Goal: Complete application form: Complete application form

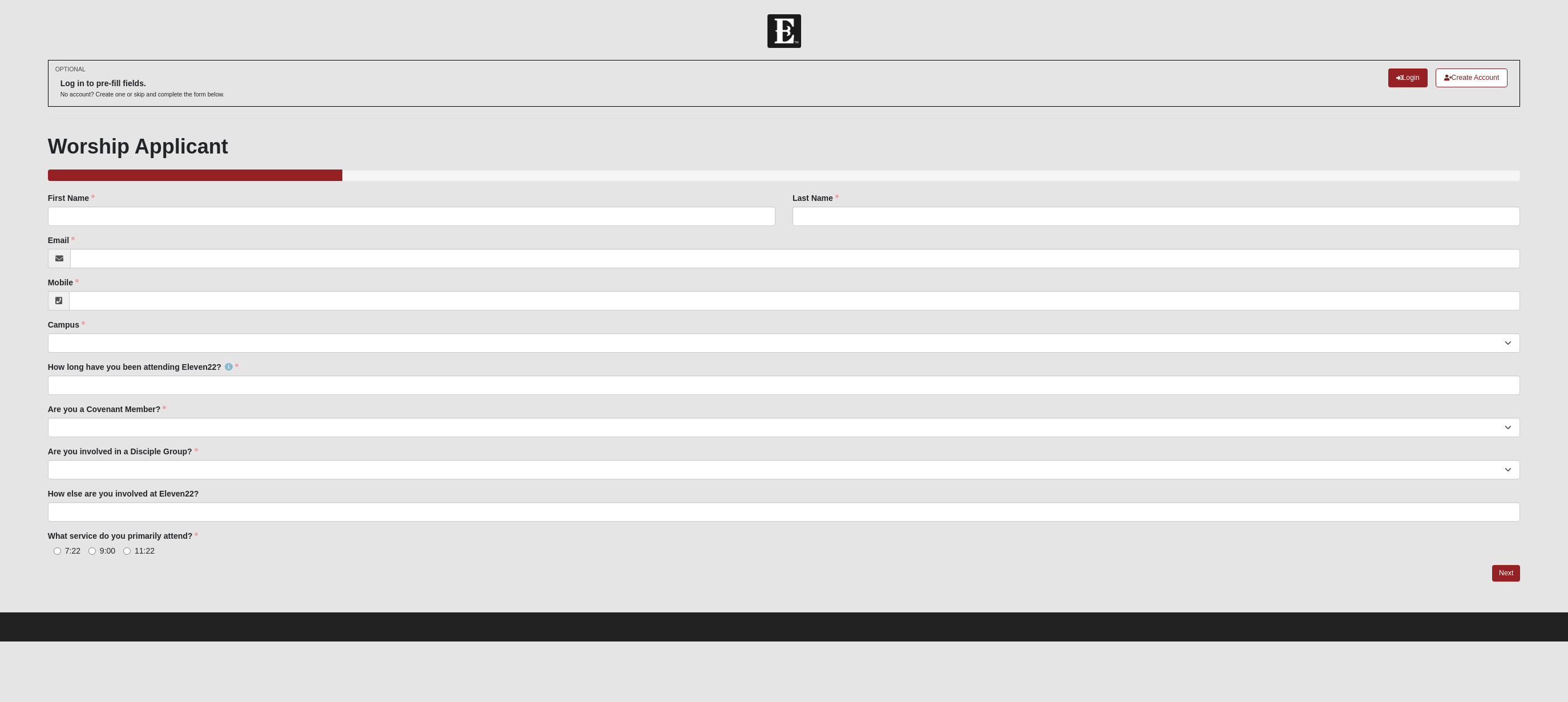
click at [780, 27] on img at bounding box center [784, 30] width 33 height 33
click at [1402, 83] on link "Login" at bounding box center [1408, 77] width 40 height 19
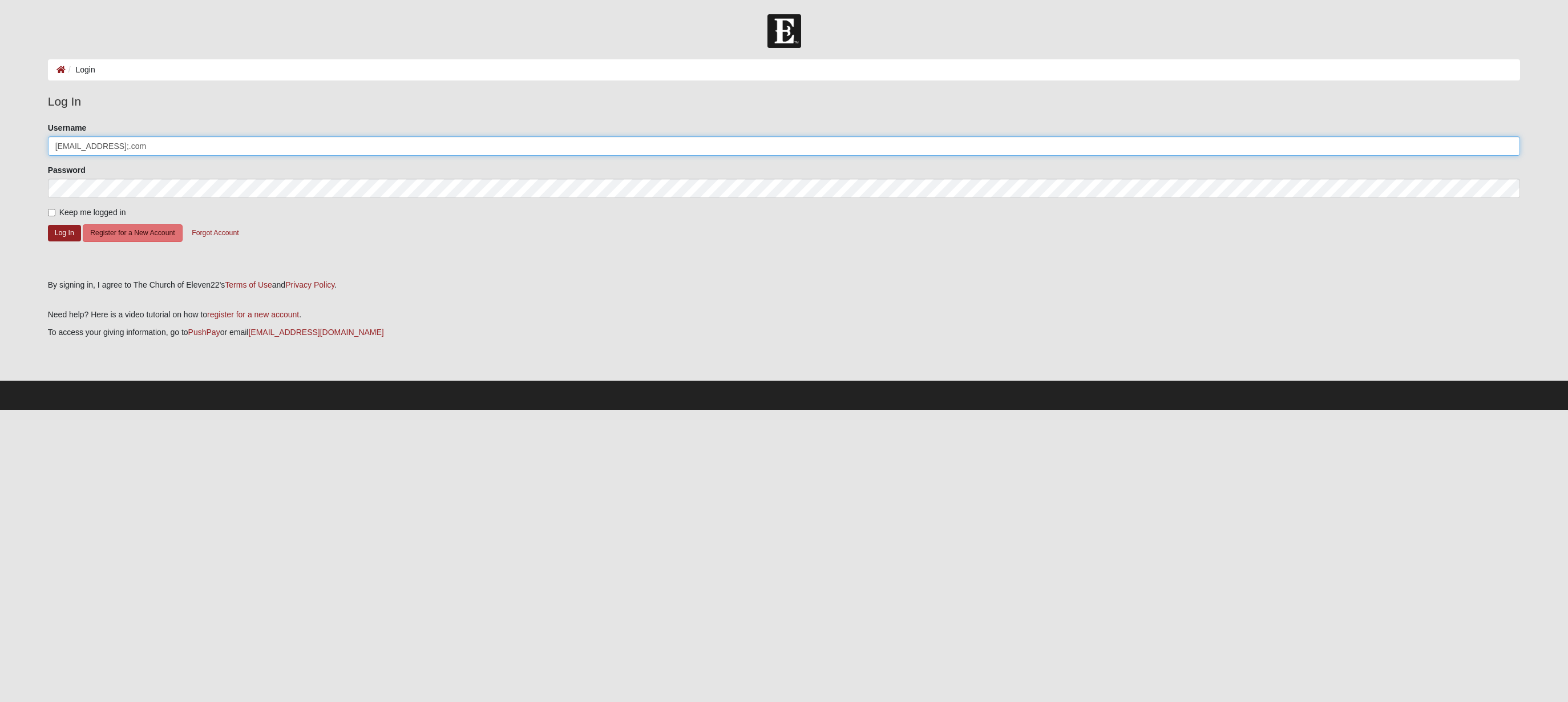
click at [210, 141] on input "joetorres1@Hotmail;.com" at bounding box center [784, 146] width 1472 height 19
click at [192, 149] on input "joetorres1@Hotmail;.com" at bounding box center [784, 146] width 1472 height 19
type input "joetorres1@Hotmail.com"
click at [64, 233] on button "Log In" at bounding box center [65, 233] width 33 height 16
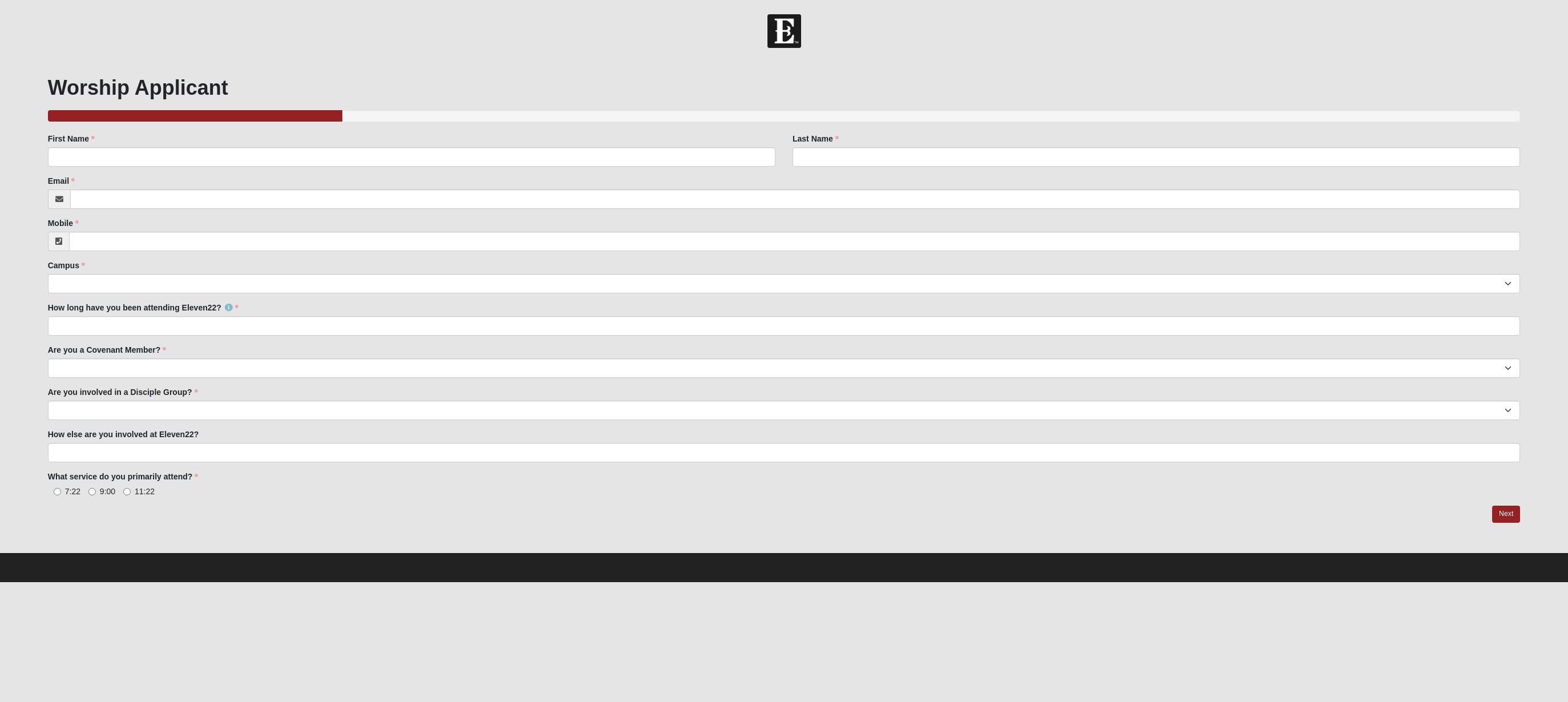
click at [203, 74] on div "Worship Applicant 20.00% Complete Family Member to Register First Name First Na…" at bounding box center [785, 306] width 1490 height 492
click at [786, 24] on img at bounding box center [784, 30] width 33 height 33
click at [105, 69] on div "Worship Applicant 20.00% Complete Family Member to Register First Name First Na…" at bounding box center [785, 306] width 1490 height 492
click at [105, 71] on div "Worship Applicant 20.00% Complete Family Member to Register First Name First Na…" at bounding box center [785, 306] width 1490 height 492
